Goal: Task Accomplishment & Management: Complete application form

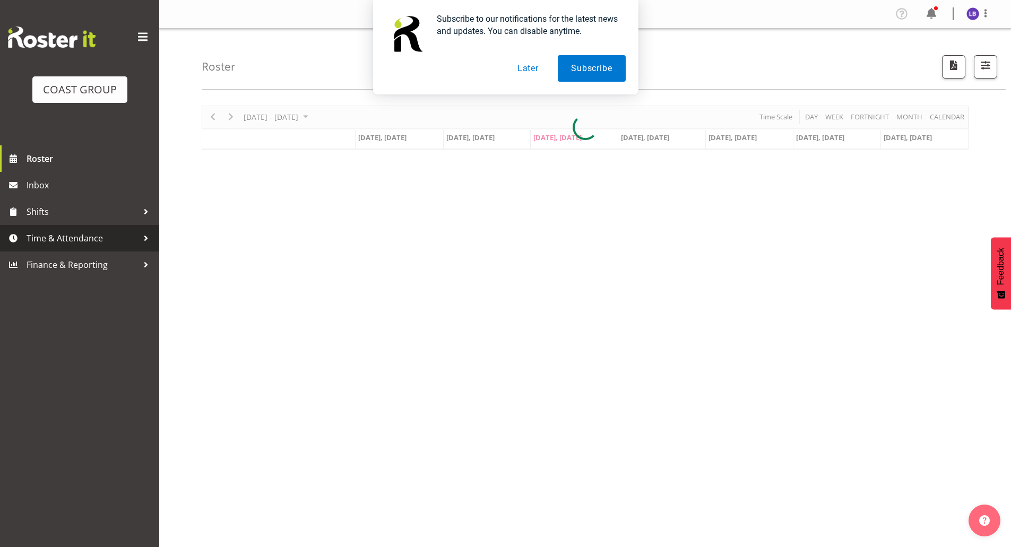
click at [91, 239] on span "Time & Attendance" at bounding box center [82, 238] width 111 height 16
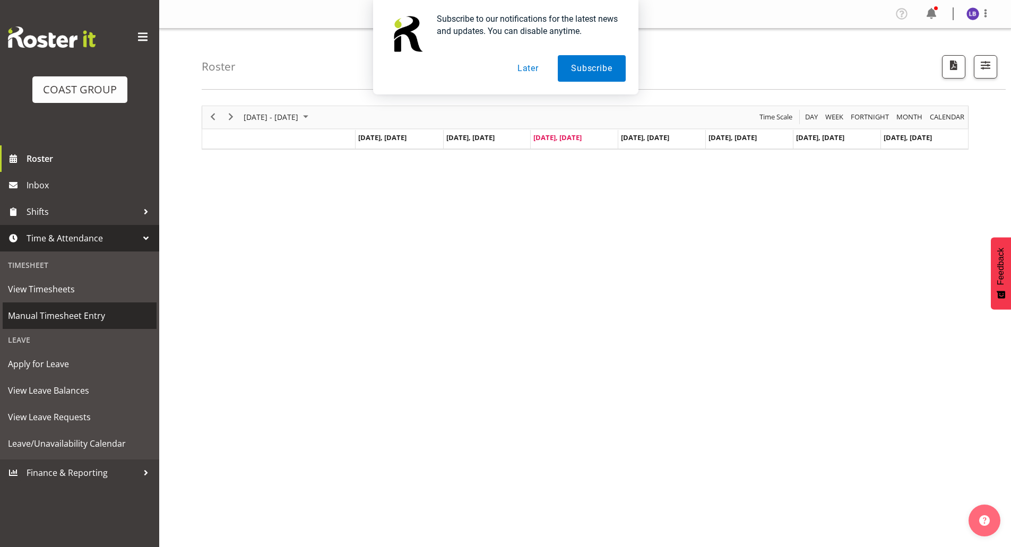
click at [56, 312] on span "Manual Timesheet Entry" at bounding box center [79, 316] width 143 height 16
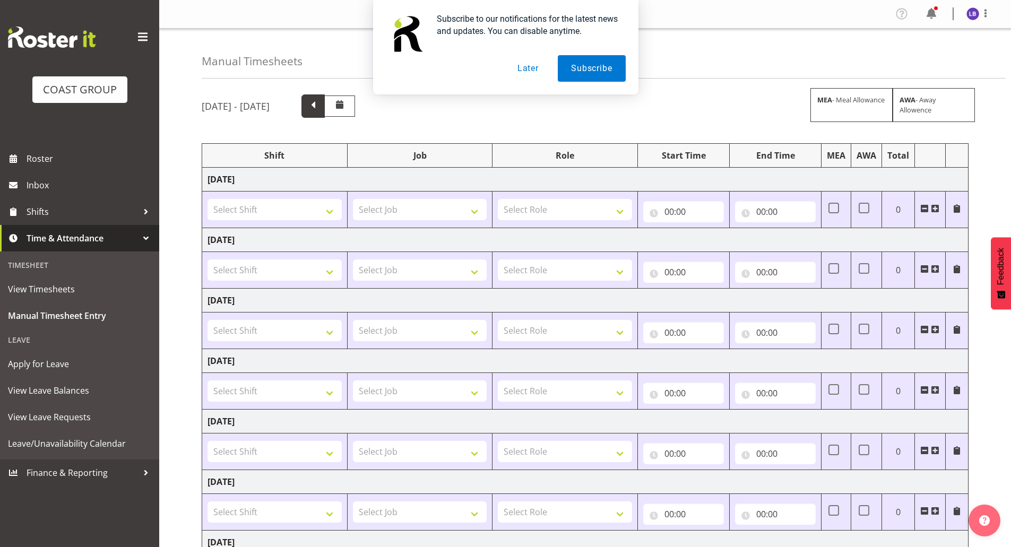
click at [320, 105] on span at bounding box center [313, 105] width 14 height 14
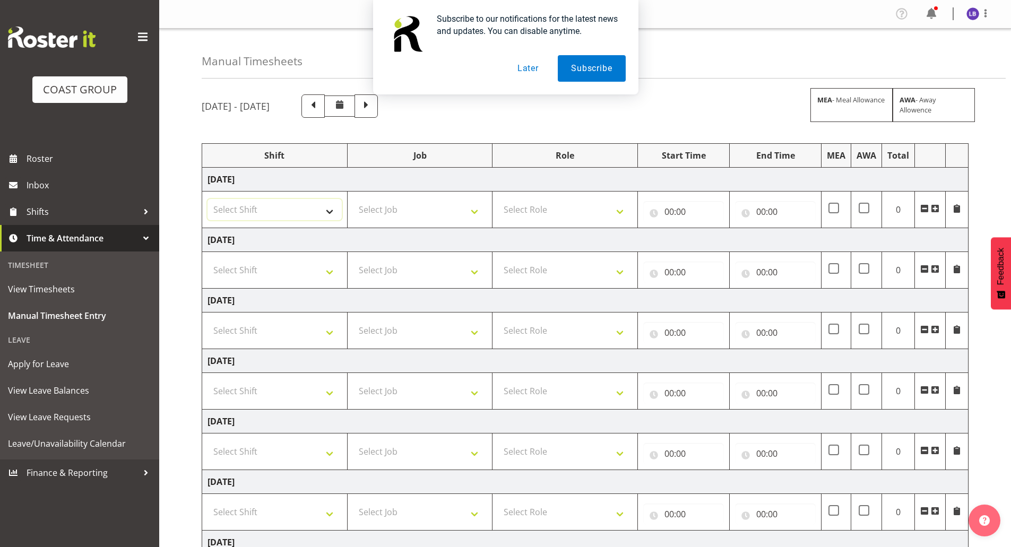
click at [336, 211] on select "Select Shift 1 Carlton Events 1 Carlton accounts ADHB [PERSON_NAME] site Instal…" at bounding box center [275, 209] width 134 height 21
select select "48747"
click at [208, 199] on select "Select Shift 1 Carlton Events 1 Carlton accounts ADHB [PERSON_NAME] site Instal…" at bounding box center [275, 209] width 134 height 21
click at [324, 269] on select "Select Shift 1 Carlton Events 1 Carlton accounts ADHB [PERSON_NAME] site Instal…" at bounding box center [275, 270] width 134 height 21
select select "48747"
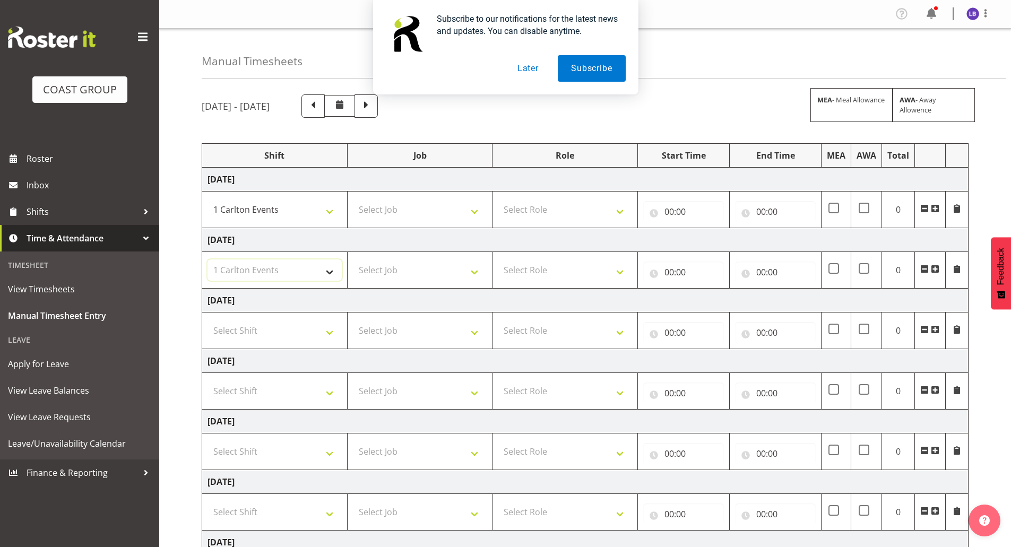
click at [208, 260] on select "Select Shift 1 Carlton Events 1 Carlton accounts ADHB [PERSON_NAME] site Instal…" at bounding box center [275, 270] width 134 height 21
click at [281, 325] on select "Select Shift 1 Carlton Events 1 Carlton accounts ADHB [PERSON_NAME] site Instal…" at bounding box center [275, 330] width 134 height 21
select select "48747"
click at [208, 320] on select "Select Shift 1 Carlton Events 1 Carlton accounts ADHB [PERSON_NAME] site Instal…" at bounding box center [275, 330] width 134 height 21
click at [923, 392] on span at bounding box center [924, 390] width 8 height 8
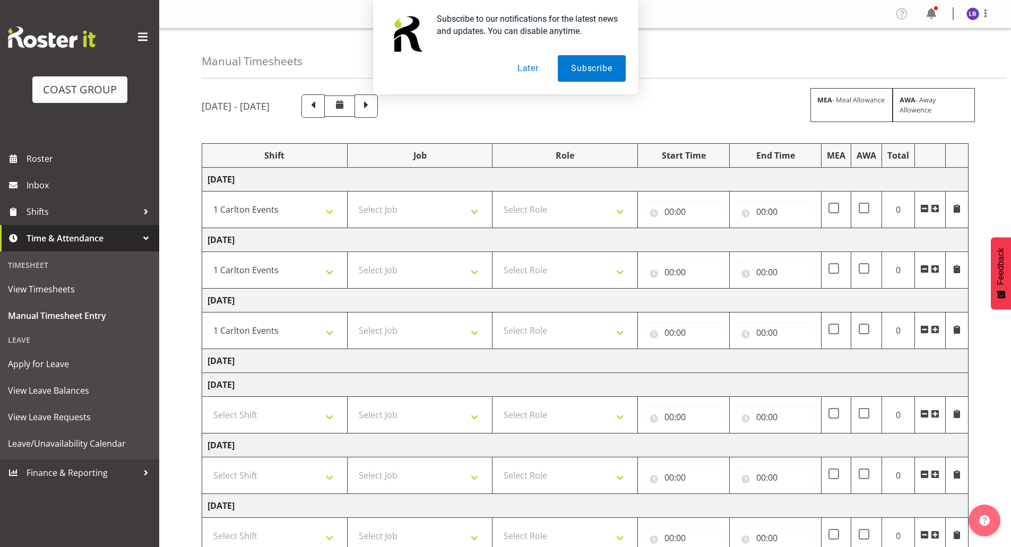
drag, startPoint x: 925, startPoint y: 411, endPoint x: 868, endPoint y: 424, distance: 58.3
click at [925, 411] on span at bounding box center [924, 414] width 8 height 8
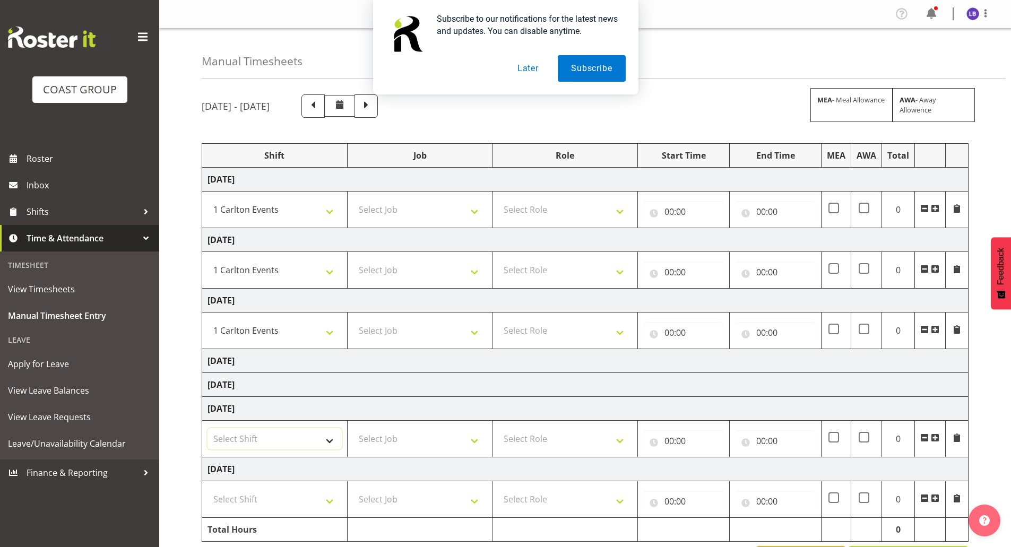
drag, startPoint x: 305, startPoint y: 441, endPoint x: 304, endPoint y: 435, distance: 5.9
click at [305, 437] on select "Select Shift 1 Carlton Events 1 Carlton accounts ADHB [PERSON_NAME] site Instal…" at bounding box center [275, 438] width 134 height 21
select select "48747"
click at [208, 428] on select "Select Shift 1 Carlton Events 1 Carlton accounts ADHB [PERSON_NAME] site Instal…" at bounding box center [275, 438] width 134 height 21
click at [305, 505] on select "Select Shift 1 Carlton Events 1 Carlton accounts ADHB [PERSON_NAME] site Instal…" at bounding box center [275, 499] width 134 height 21
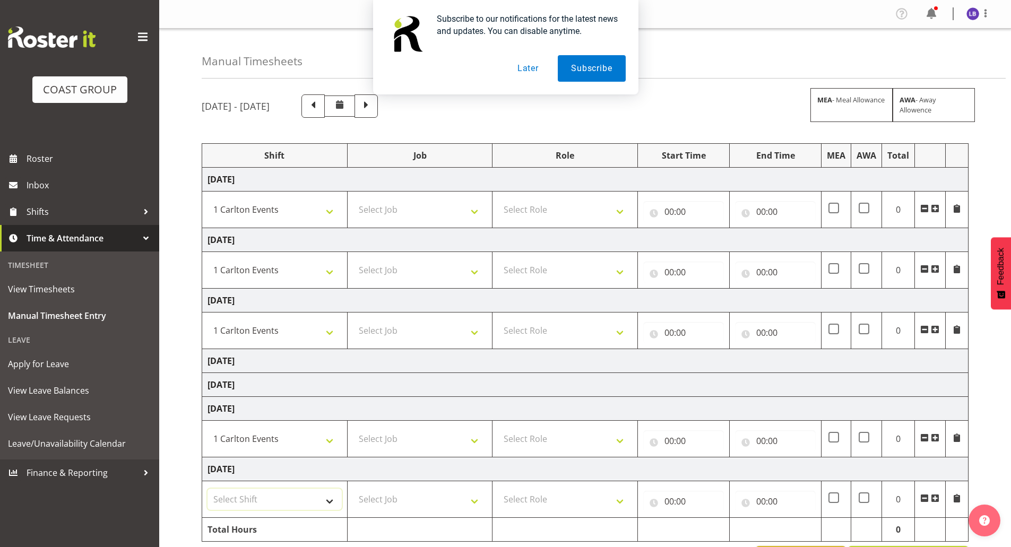
select select "48747"
click at [208, 489] on select "Select Shift 1 Carlton Events 1 Carlton accounts ADHB [PERSON_NAME] site Instal…" at bounding box center [275, 499] width 134 height 21
click at [432, 205] on select "Select Job 1 Carlton Events 1 [PERSON_NAME][GEOGRAPHIC_DATA] 1 [PERSON_NAME][GE…" at bounding box center [420, 209] width 134 height 21
select select "7030"
click at [353, 199] on select "Select Job 1 Carlton Events 1 [PERSON_NAME][GEOGRAPHIC_DATA] 1 [PERSON_NAME][GE…" at bounding box center [420, 209] width 134 height 21
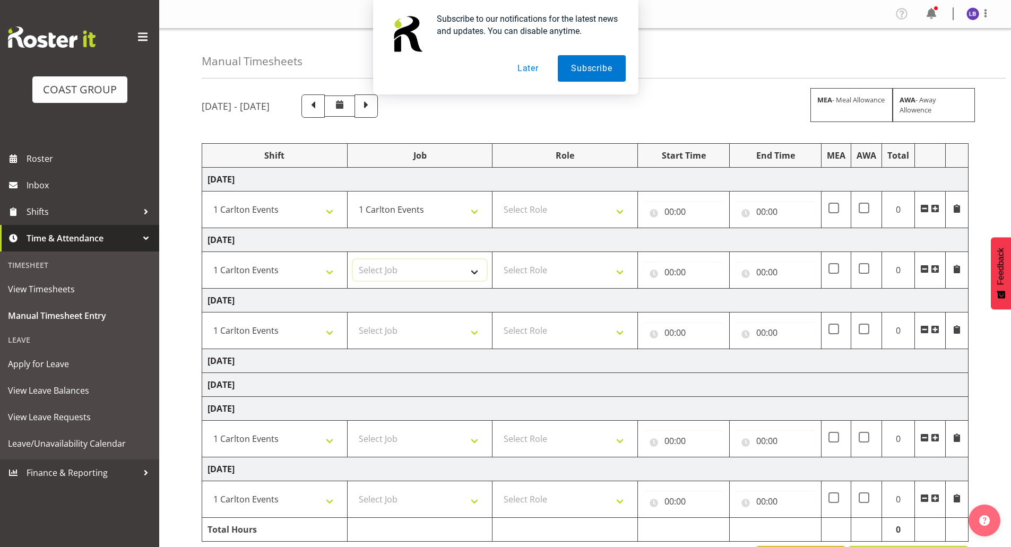
click at [411, 271] on select "Select Job 1 Carlton Events 1 [PERSON_NAME][GEOGRAPHIC_DATA] 1 [PERSON_NAME][GE…" at bounding box center [420, 270] width 134 height 21
select select "7030"
click at [353, 260] on select "Select Job 1 Carlton Events 1 [PERSON_NAME][GEOGRAPHIC_DATA] 1 [PERSON_NAME][GE…" at bounding box center [420, 270] width 134 height 21
click at [435, 342] on td "Select Job 1 Carlton Events 1 [PERSON_NAME][GEOGRAPHIC_DATA] 1 [PERSON_NAME][GE…" at bounding box center [419, 331] width 145 height 37
click at [434, 341] on select "Select Job 1 Carlton Events 1 [PERSON_NAME][GEOGRAPHIC_DATA] 1 [PERSON_NAME][GE…" at bounding box center [420, 330] width 134 height 21
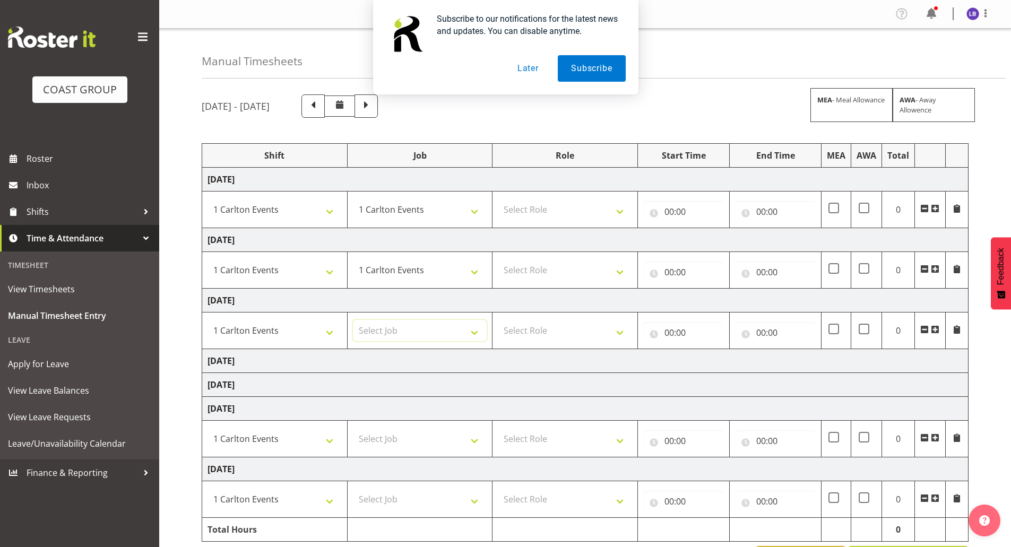
select select "7030"
click at [353, 320] on select "Select Job 1 Carlton Events 1 [PERSON_NAME][GEOGRAPHIC_DATA] 1 [PERSON_NAME][GE…" at bounding box center [420, 330] width 134 height 21
click at [400, 446] on select "Select Job 1 Carlton Events 1 [PERSON_NAME][GEOGRAPHIC_DATA] 1 [PERSON_NAME][GE…" at bounding box center [420, 438] width 134 height 21
select select "7030"
click at [353, 428] on select "Select Job 1 Carlton Events 1 [PERSON_NAME][GEOGRAPHIC_DATA] 1 [PERSON_NAME][GE…" at bounding box center [420, 438] width 134 height 21
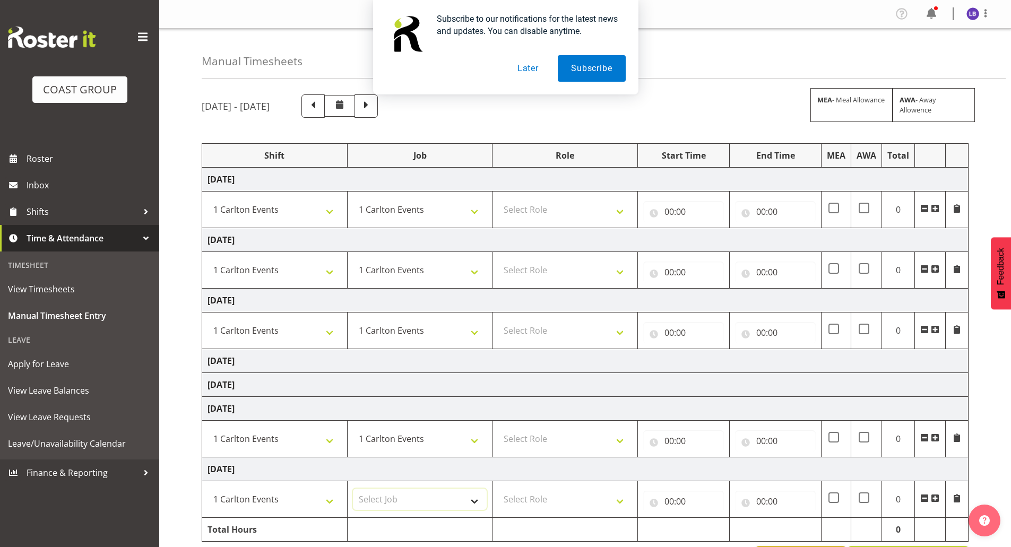
click at [390, 502] on select "Select Job 1 Carlton Events 1 [PERSON_NAME][GEOGRAPHIC_DATA] 1 [PERSON_NAME][GE…" at bounding box center [420, 499] width 134 height 21
select select "7030"
click at [353, 489] on select "Select Job 1 Carlton Events 1 [PERSON_NAME][GEOGRAPHIC_DATA] 1 [PERSON_NAME][GE…" at bounding box center [420, 499] width 134 height 21
click at [573, 207] on select "Select Role CARLTON EVENTS ACCOUNT MANAGER" at bounding box center [565, 209] width 134 height 21
select select "917"
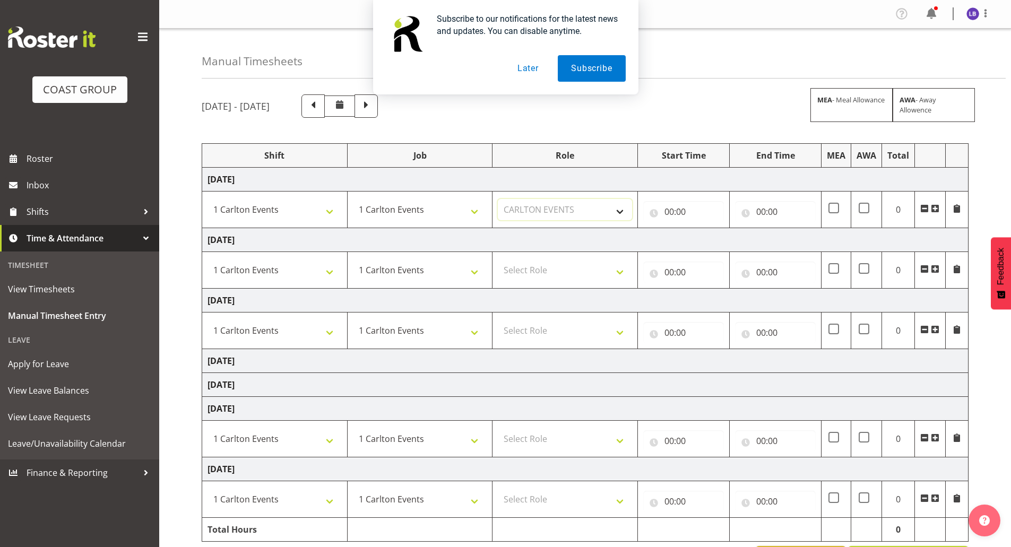
click at [498, 199] on select "Select Role CARLTON EVENTS ACCOUNT MANAGER" at bounding box center [565, 209] width 134 height 21
click at [556, 263] on select "Select Role CARLTON EVENTS ACCOUNT MANAGER" at bounding box center [565, 270] width 134 height 21
select select "917"
click at [498, 260] on select "Select Role CARLTON EVENTS ACCOUNT MANAGER" at bounding box center [565, 270] width 134 height 21
click at [553, 331] on select "Select Role CARLTON EVENTS ACCOUNT MANAGER" at bounding box center [565, 330] width 134 height 21
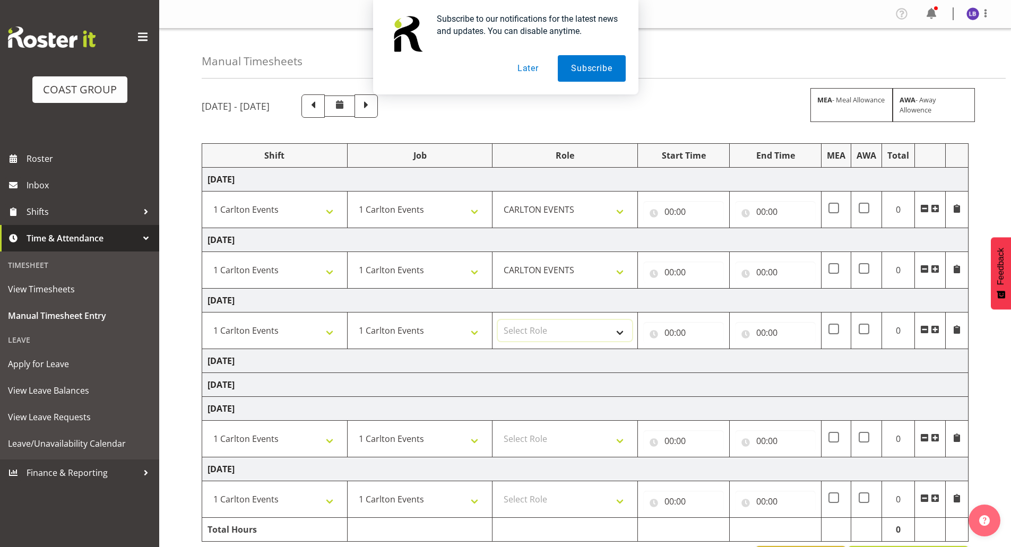
select select "917"
click at [498, 320] on select "Select Role CARLTON EVENTS ACCOUNT MANAGER" at bounding box center [565, 330] width 134 height 21
click at [538, 452] on td "Select Role CARLTON EVENTS ACCOUNT MANAGER" at bounding box center [565, 439] width 145 height 37
click at [540, 443] on select "Select Role CARLTON EVENTS ACCOUNT MANAGER" at bounding box center [565, 438] width 134 height 21
select select "917"
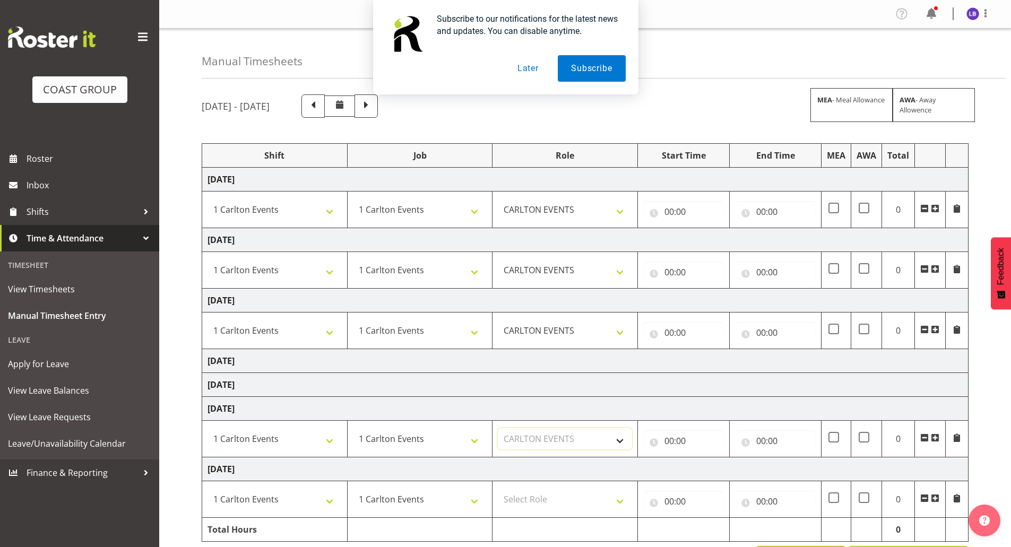
click at [498, 428] on select "Select Role CARLTON EVENTS ACCOUNT MANAGER" at bounding box center [565, 438] width 134 height 21
drag, startPoint x: 544, startPoint y: 511, endPoint x: 546, endPoint y: 502, distance: 8.6
click at [544, 503] on td "Select Role CARLTON EVENTS ACCOUNT MANAGER" at bounding box center [565, 499] width 145 height 37
click at [548, 502] on select "Select Role CARLTON EVENTS ACCOUNT MANAGER" at bounding box center [565, 499] width 134 height 21
select select "917"
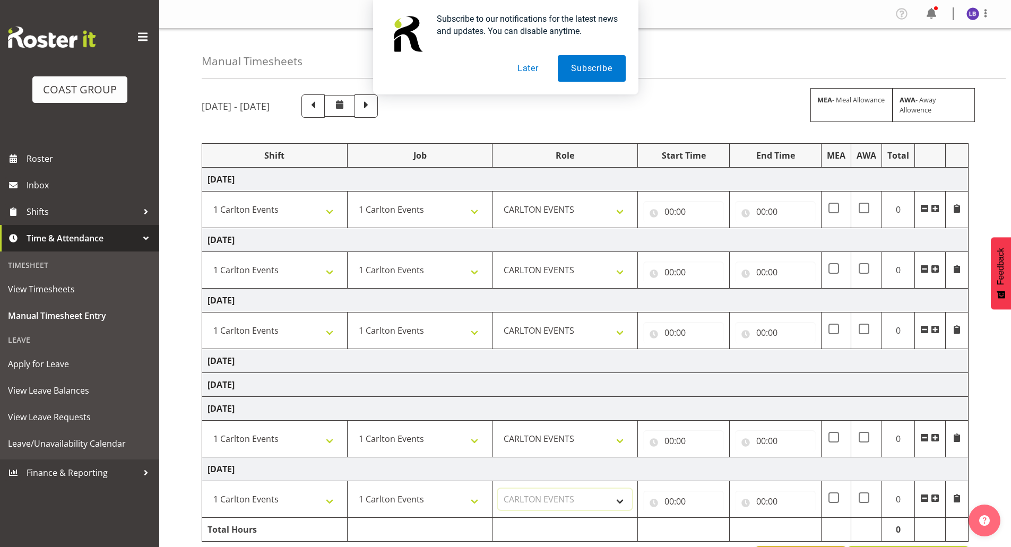
click at [498, 489] on select "Select Role CARLTON EVENTS ACCOUNT MANAGER" at bounding box center [565, 499] width 134 height 21
click at [666, 209] on input "00:00" at bounding box center [683, 211] width 81 height 21
click at [720, 240] on select "00 01 02 03 04 05 06 07 08 09 10 11 12 13 14 15 16 17 18 19 20 21 22 23" at bounding box center [716, 239] width 24 height 21
select select "7"
click at [704, 229] on select "00 01 02 03 04 05 06 07 08 09 10 11 12 13 14 15 16 17 18 19 20 21 22 23" at bounding box center [716, 239] width 24 height 21
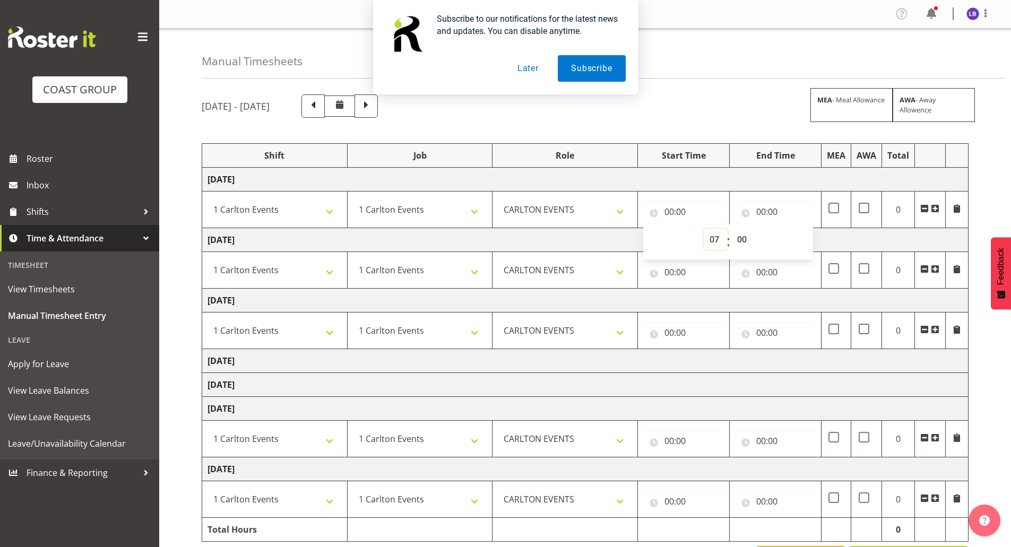
type input "07:00"
click at [734, 240] on select "00 01 02 03 04 05 06 07 08 09 10 11 12 13 14 15 16 17 18 19 20 21 22 23 24 25 2…" at bounding box center [743, 239] width 24 height 21
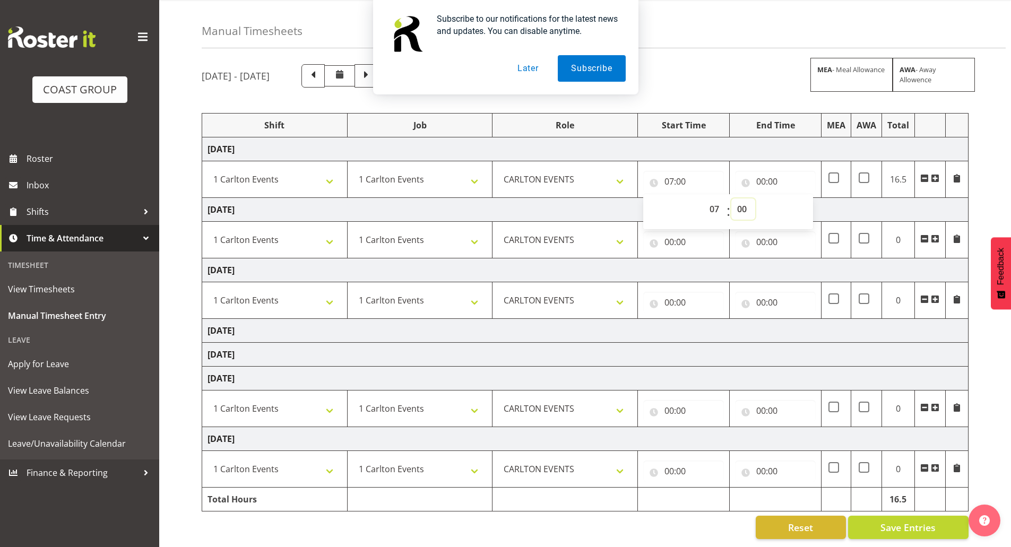
click at [747, 206] on select "00 01 02 03 04 05 06 07 08 09 10 11 12 13 14 15 16 17 18 19 20 21 22 23 24 25 2…" at bounding box center [743, 209] width 24 height 21
select select "30"
click at [731, 199] on select "00 01 02 03 04 05 06 07 08 09 10 11 12 13 14 15 16 17 18 19 20 21 22 23 24 25 2…" at bounding box center [743, 209] width 24 height 21
type input "07:30"
click at [669, 231] on input "00:00" at bounding box center [683, 241] width 81 height 21
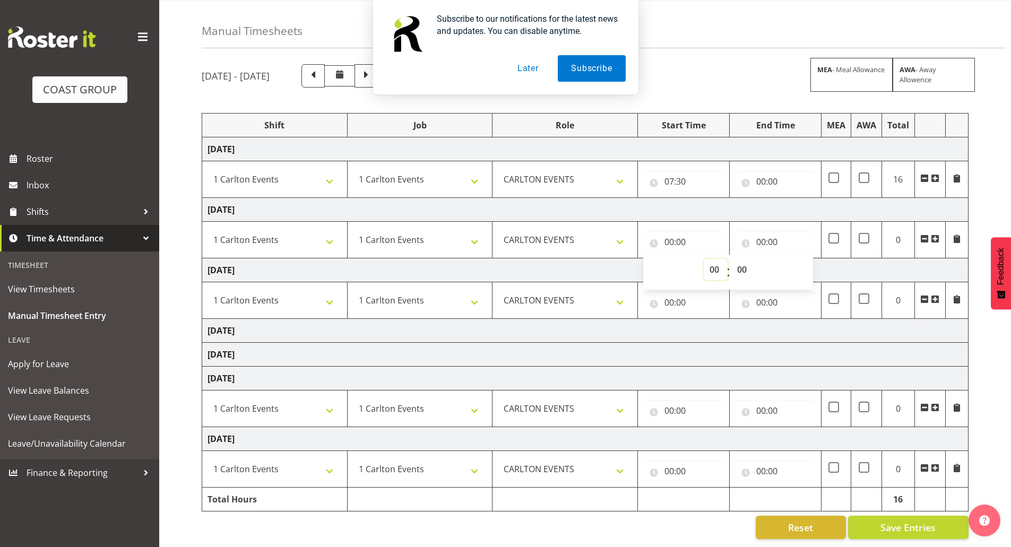
click at [718, 260] on select "00 01 02 03 04 05 06 07 08 09 10 11 12 13 14 15 16 17 18 19 20 21 22 23" at bounding box center [716, 269] width 24 height 21
select select "7"
click at [704, 259] on select "00 01 02 03 04 05 06 07 08 09 10 11 12 13 14 15 16 17 18 19 20 21 22 23" at bounding box center [716, 269] width 24 height 21
type input "07:00"
click at [744, 260] on select "00 01 02 03 04 05 06 07 08 09 10 11 12 13 14 15 16 17 18 19 20 21 22 23 24 25 2…" at bounding box center [743, 269] width 24 height 21
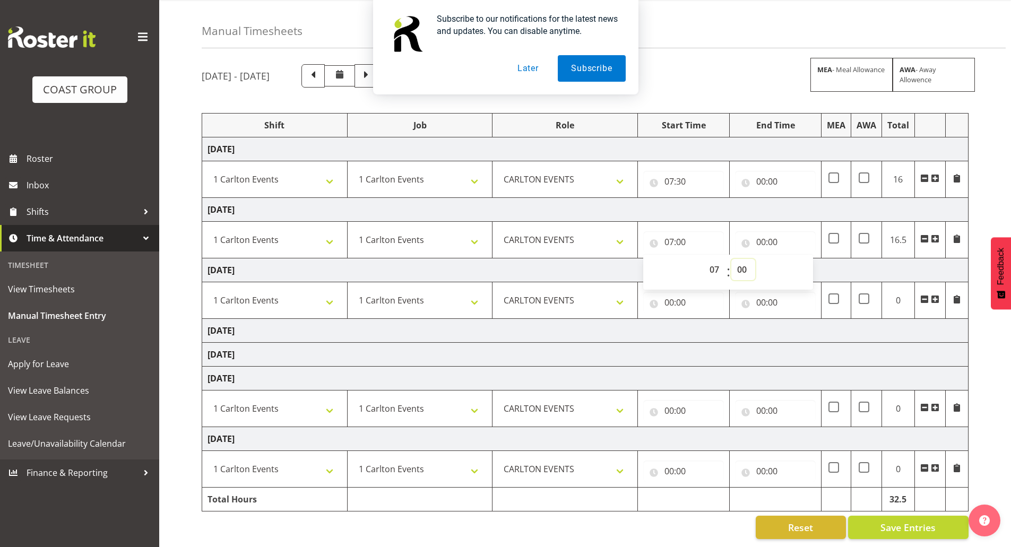
select select "30"
click at [731, 259] on select "00 01 02 03 04 05 06 07 08 09 10 11 12 13 14 15 16 17 18 19 20 21 22 23 24 25 2…" at bounding box center [743, 269] width 24 height 21
type input "07:30"
click at [680, 296] on input "00:00" at bounding box center [683, 302] width 81 height 21
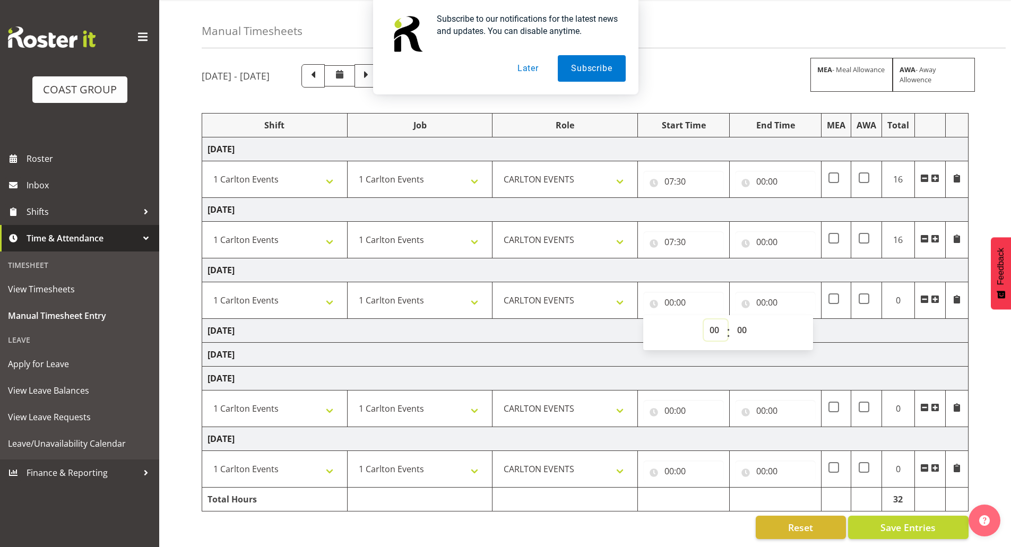
click at [719, 320] on select "00 01 02 03 04 05 06 07 08 09 10 11 12 13 14 15 16 17 18 19 20 21 22 23" at bounding box center [716, 330] width 24 height 21
select select "7"
click at [704, 320] on select "00 01 02 03 04 05 06 07 08 09 10 11 12 13 14 15 16 17 18 19 20 21 22 23" at bounding box center [716, 330] width 24 height 21
type input "07:00"
click at [742, 320] on select "00 01 02 03 04 05 06 07 08 09 10 11 12 13 14 15 16 17 18 19 20 21 22 23 24 25 2…" at bounding box center [743, 330] width 24 height 21
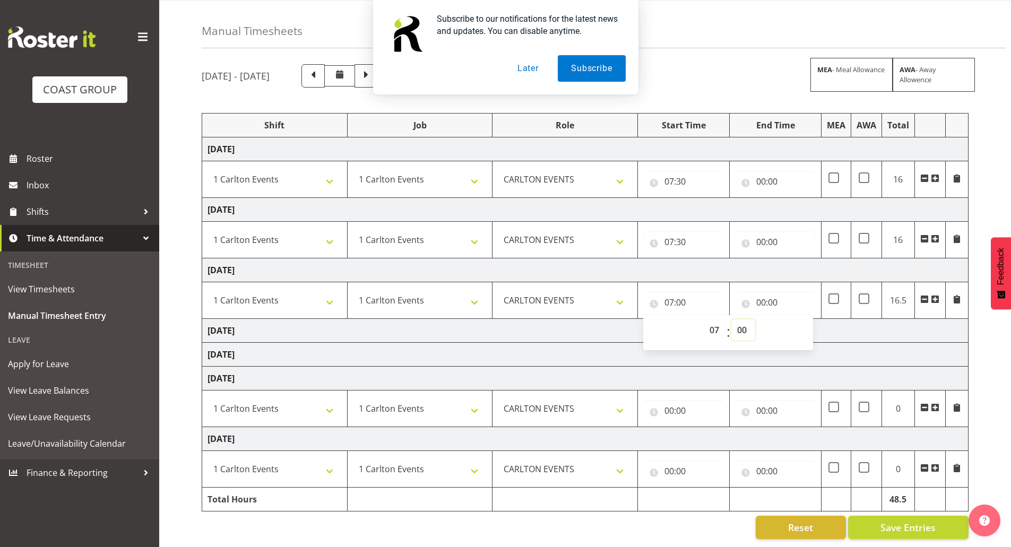
select select "30"
click at [731, 320] on select "00 01 02 03 04 05 06 07 08 09 10 11 12 13 14 15 16 17 18 19 20 21 22 23 24 25 2…" at bounding box center [743, 330] width 24 height 21
type input "07:30"
click at [673, 401] on input "00:00" at bounding box center [683, 410] width 81 height 21
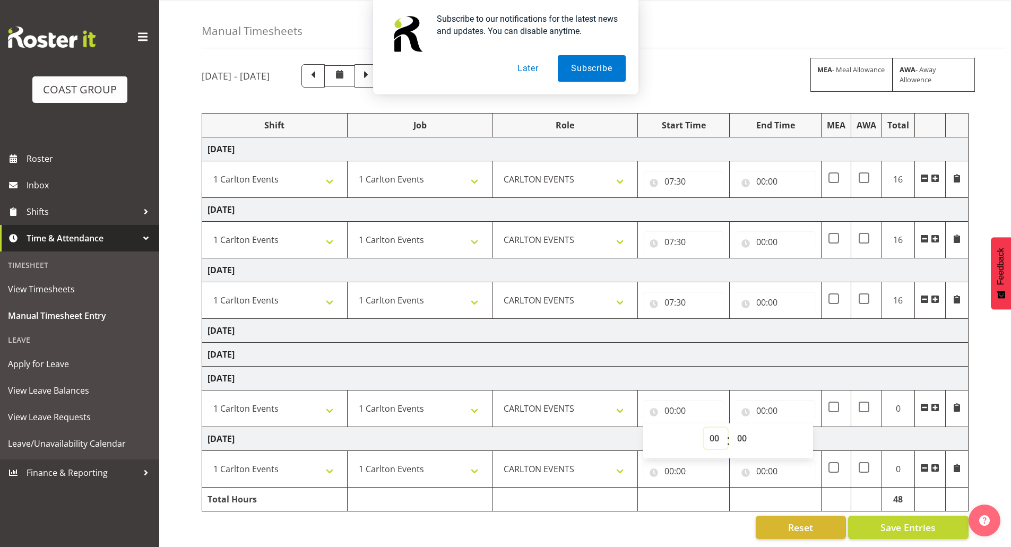
click at [713, 434] on select "00 01 02 03 04 05 06 07 08 09 10 11 12 13 14 15 16 17 18 19 20 21 22 23" at bounding box center [716, 438] width 24 height 21
select select "7"
click at [704, 428] on select "00 01 02 03 04 05 06 07 08 09 10 11 12 13 14 15 16 17 18 19 20 21 22 23" at bounding box center [716, 438] width 24 height 21
type input "07:00"
click at [742, 428] on select "00 01 02 03 04 05 06 07 08 09 10 11 12 13 14 15 16 17 18 19 20 21 22 23 24 25 2…" at bounding box center [743, 438] width 24 height 21
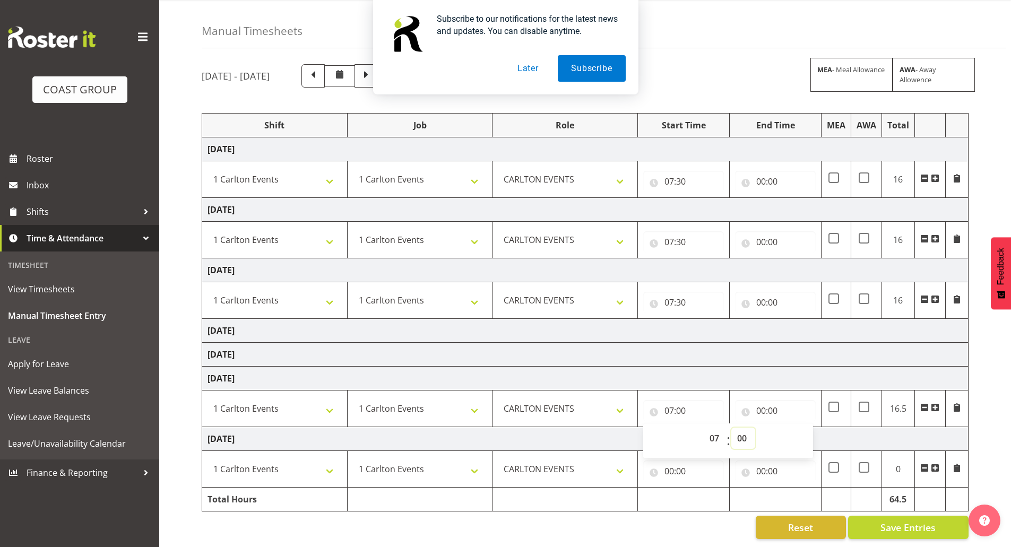
select select "30"
click at [731, 428] on select "00 01 02 03 04 05 06 07 08 09 10 11 12 13 14 15 16 17 18 19 20 21 22 23 24 25 2…" at bounding box center [743, 438] width 24 height 21
type input "07:30"
click at [669, 466] on input "00:00" at bounding box center [683, 471] width 81 height 21
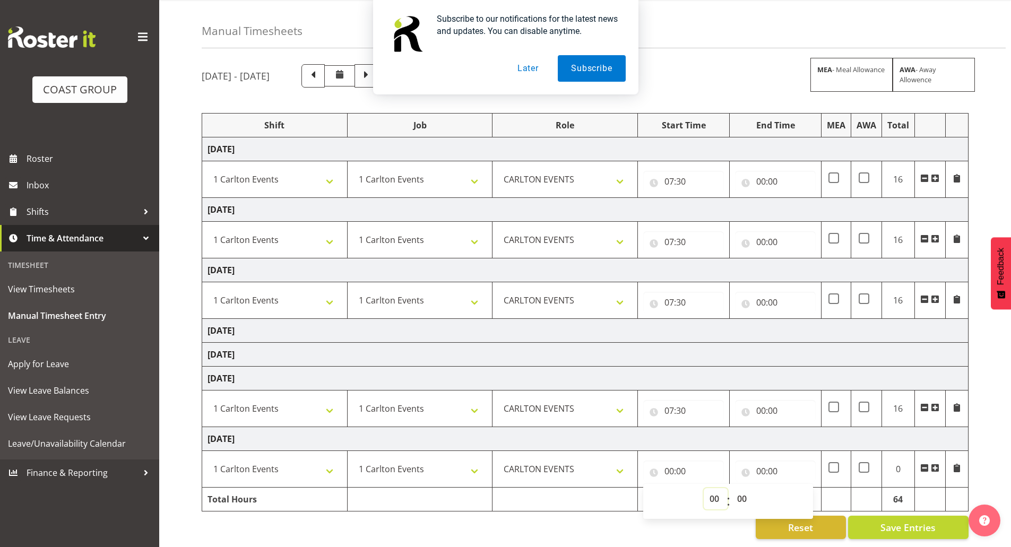
click at [709, 488] on select "00 01 02 03 04 05 06 07 08 09 10 11 12 13 14 15 16 17 18 19 20 21 22 23" at bounding box center [716, 498] width 24 height 21
select select "7"
click at [704, 488] on select "00 01 02 03 04 05 06 07 08 09 10 11 12 13 14 15 16 17 18 19 20 21 22 23" at bounding box center [716, 498] width 24 height 21
type input "07:00"
click at [741, 493] on select "00 01 02 03 04 05 06 07 08 09 10 11 12 13 14 15 16 17 18 19 20 21 22 23 24 25 2…" at bounding box center [743, 498] width 24 height 21
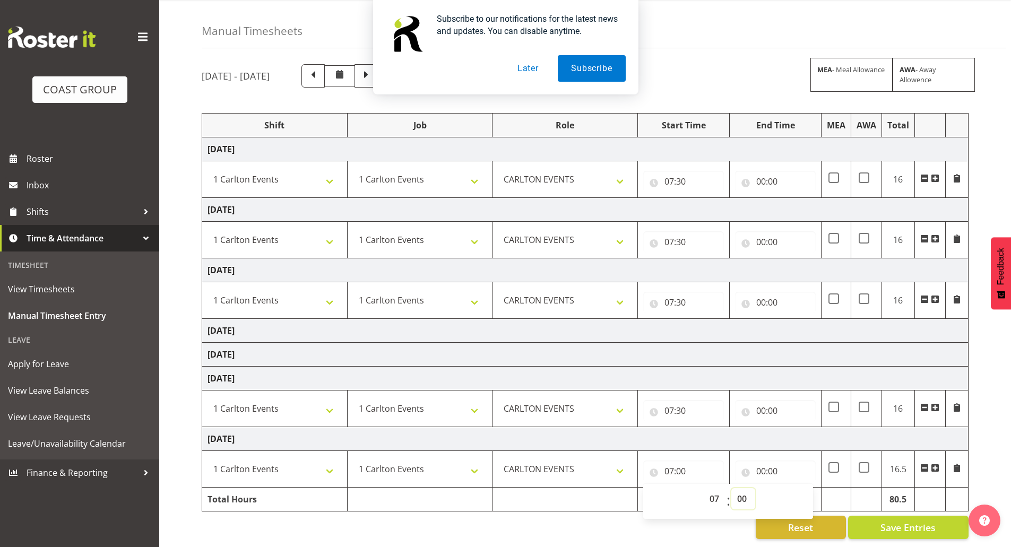
select select "30"
click at [731, 488] on select "00 01 02 03 04 05 06 07 08 09 10 11 12 13 14 15 16 17 18 19 20 21 22 23 24 25 2…" at bounding box center [743, 498] width 24 height 21
type input "07:30"
click at [755, 174] on input "00:00" at bounding box center [775, 181] width 81 height 21
click at [808, 199] on select "00 01 02 03 04 05 06 07 08 09 10 11 12 13 14 15 16 17 18 19 20 21 22 23" at bounding box center [808, 209] width 24 height 21
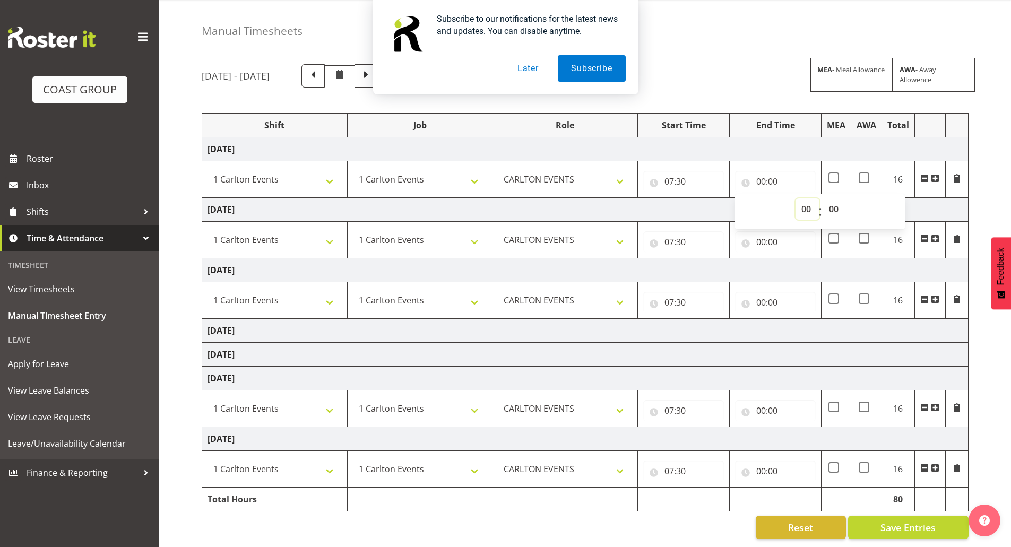
select select "16"
click at [796, 199] on select "00 01 02 03 04 05 06 07 08 09 10 11 12 13 14 15 16 17 18 19 20 21 22 23" at bounding box center [808, 209] width 24 height 21
type input "16:00"
click at [766, 235] on input "00:00" at bounding box center [775, 241] width 81 height 21
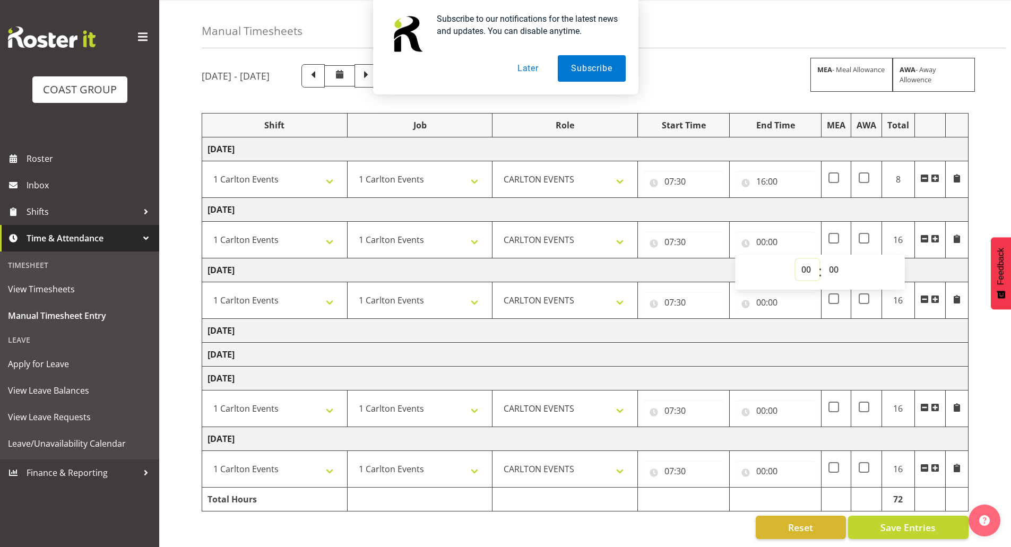
click at [798, 266] on select "00 01 02 03 04 05 06 07 08 09 10 11 12 13 14 15 16 17 18 19 20 21 22 23" at bounding box center [808, 269] width 24 height 21
select select "16"
click at [796, 259] on select "00 01 02 03 04 05 06 07 08 09 10 11 12 13 14 15 16 17 18 19 20 21 22 23" at bounding box center [808, 269] width 24 height 21
type input "16:00"
click at [764, 304] on input "00:00" at bounding box center [775, 302] width 81 height 21
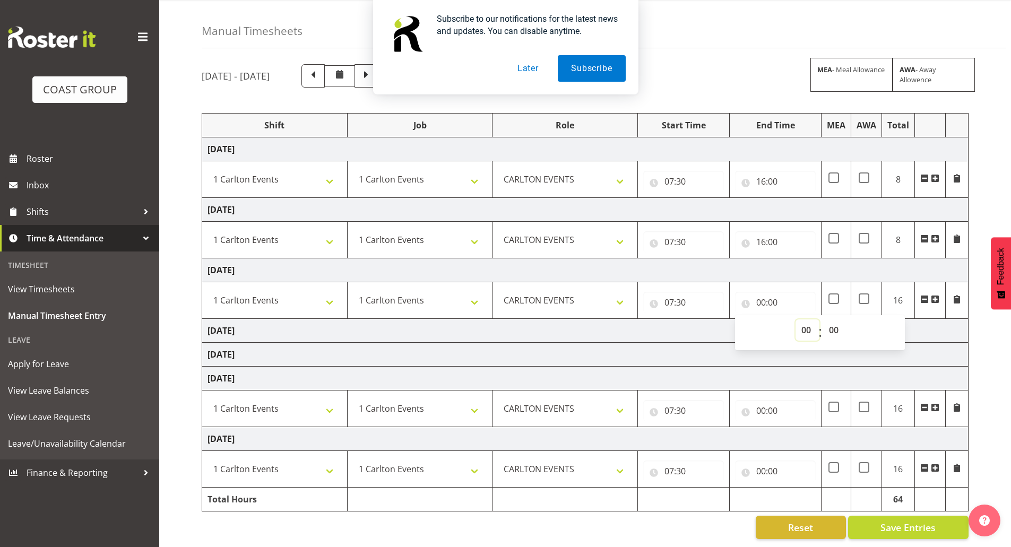
click at [799, 326] on select "00 01 02 03 04 05 06 07 08 09 10 11 12 13 14 15 16 17 18 19 20 21 22 23" at bounding box center [808, 330] width 24 height 21
select select "16"
click at [796, 320] on select "00 01 02 03 04 05 06 07 08 09 10 11 12 13 14 15 16 17 18 19 20 21 22 23" at bounding box center [808, 330] width 24 height 21
type input "16:00"
click at [756, 405] on input "00:00" at bounding box center [775, 410] width 81 height 21
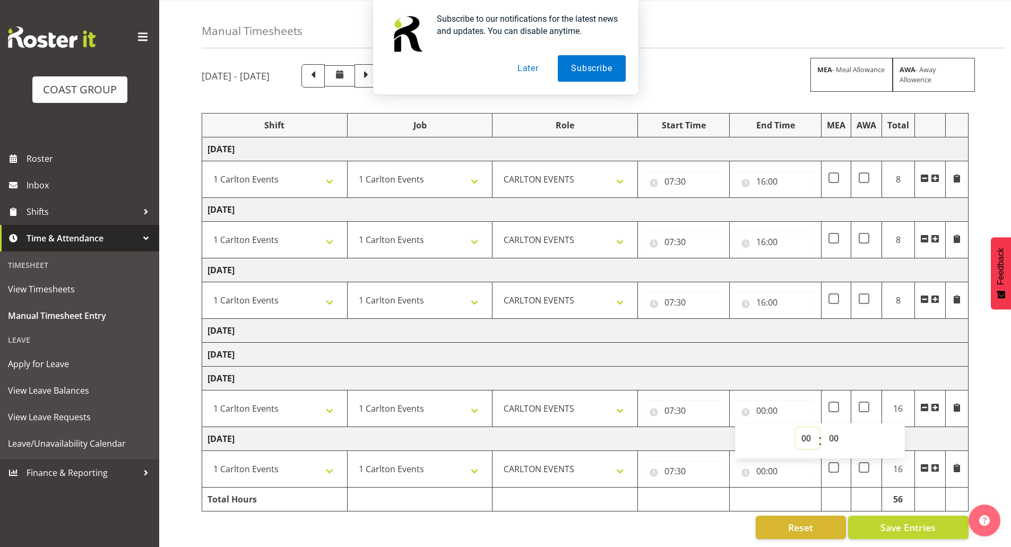
click at [798, 428] on select "00 01 02 03 04 05 06 07 08 09 10 11 12 13 14 15 16 17 18 19 20 21 22 23" at bounding box center [808, 438] width 24 height 21
select select "16"
click at [796, 428] on select "00 01 02 03 04 05 06 07 08 09 10 11 12 13 14 15 16 17 18 19 20 21 22 23" at bounding box center [808, 438] width 24 height 21
type input "16:00"
click at [764, 461] on input "00:00" at bounding box center [775, 471] width 81 height 21
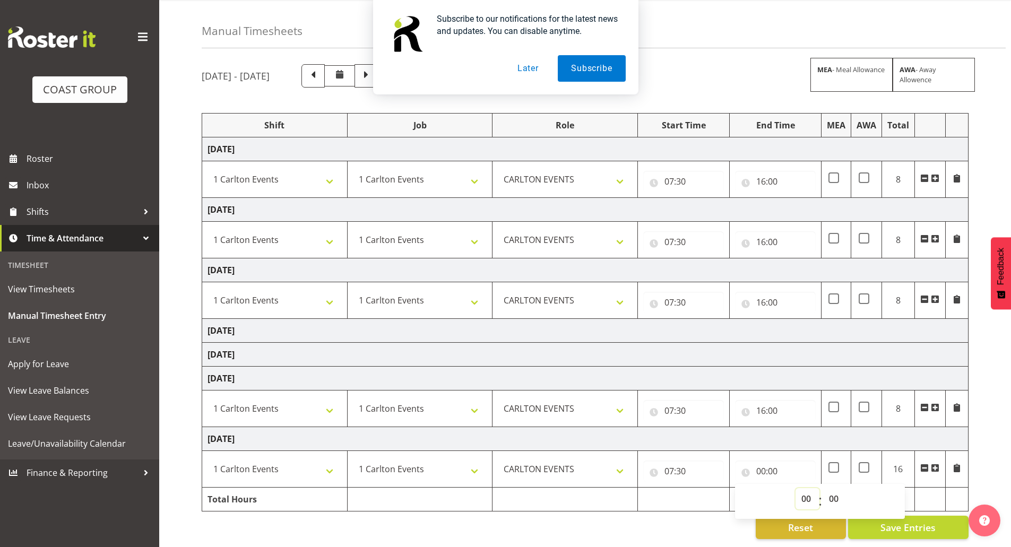
click at [805, 495] on select "00 01 02 03 04 05 06 07 08 09 10 11 12 13 14 15 16 17 18 19 20 21 22 23" at bounding box center [808, 498] width 24 height 21
select select "16"
click at [796, 488] on select "00 01 02 03 04 05 06 07 08 09 10 11 12 13 14 15 16 17 18 19 20 21 22 23" at bounding box center [808, 498] width 24 height 21
type input "16:00"
click at [862, 520] on button "Save Entries" at bounding box center [908, 527] width 120 height 23
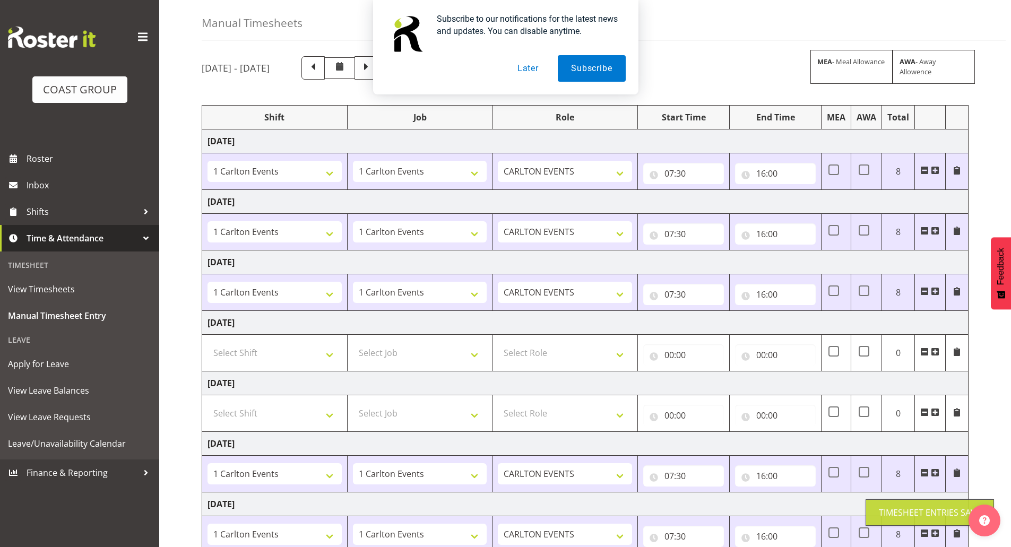
click at [521, 67] on button "Later" at bounding box center [528, 68] width 48 height 27
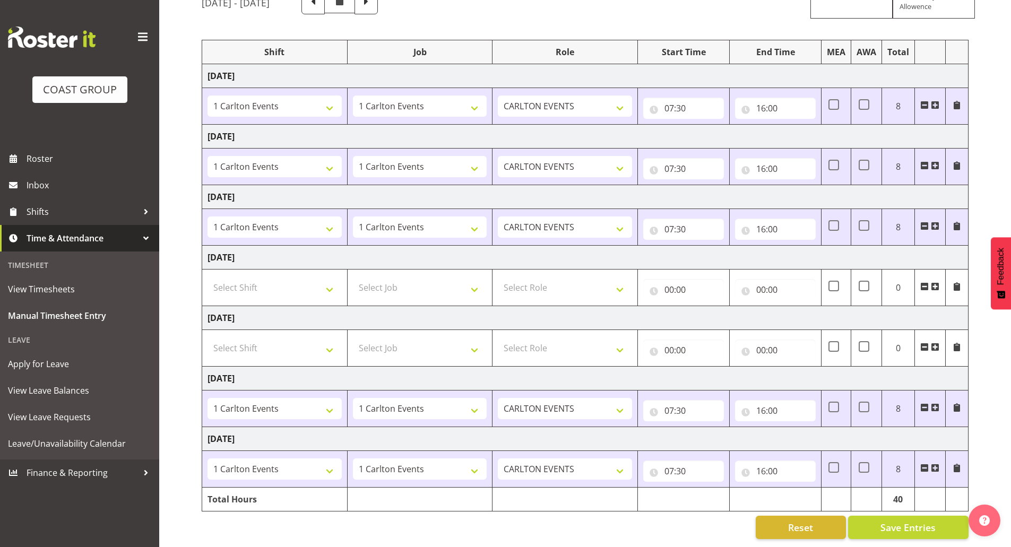
scroll to position [111, 0]
